Goal: Obtain resource: Download file/media

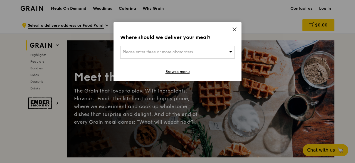
click at [235, 31] on icon at bounding box center [234, 29] width 5 height 5
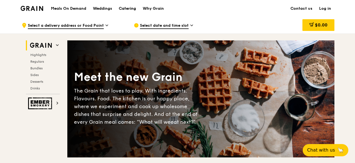
click at [128, 8] on div "Catering" at bounding box center [127, 8] width 17 height 17
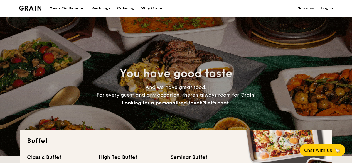
select select
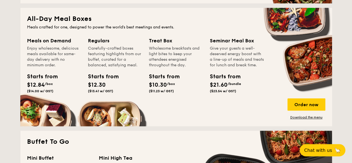
scroll to position [228, 0]
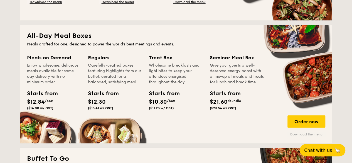
click at [300, 135] on link "Download the menu" at bounding box center [307, 134] width 38 height 4
